Goal: Task Accomplishment & Management: Use online tool/utility

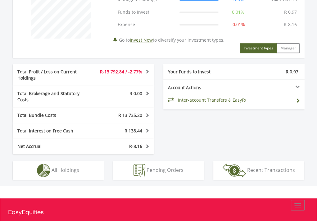
scroll to position [60, 97]
click at [219, 100] on td "Inter-account Transfers & EasyFx" at bounding box center [235, 99] width 115 height 9
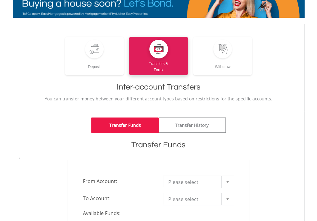
scroll to position [104, 0]
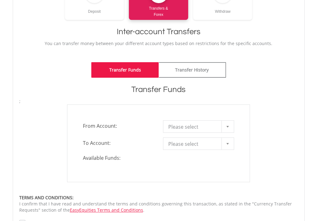
click at [200, 124] on span "Please select" at bounding box center [194, 127] width 52 height 12
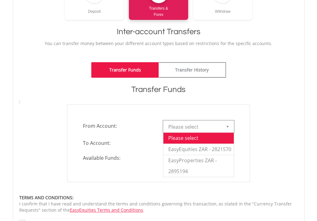
click at [252, 110] on div "**********" at bounding box center [159, 143] width 192 height 78
click at [204, 128] on span "Please select" at bounding box center [194, 127] width 52 height 12
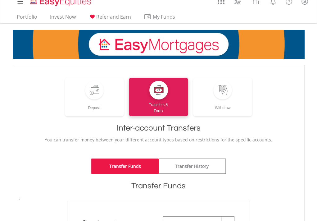
scroll to position [0, 0]
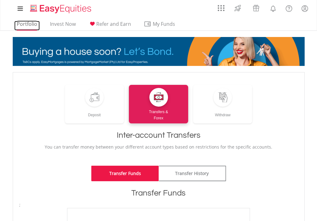
click at [23, 21] on link "Portfolio" at bounding box center [26, 26] width 25 height 10
